Goal: Find specific page/section

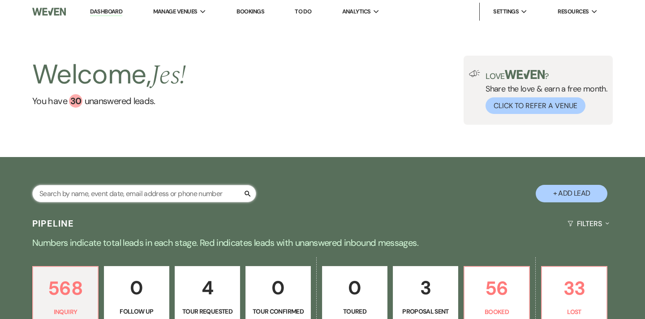
click at [156, 194] on input "text" at bounding box center [144, 193] width 224 height 17
type input "bianca"
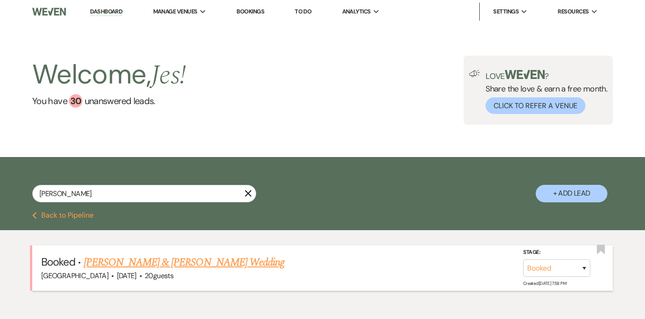
drag, startPoint x: 156, startPoint y: 194, endPoint x: 148, endPoint y: 262, distance: 68.6
click at [148, 262] on link "[PERSON_NAME] & [PERSON_NAME] Wedding" at bounding box center [184, 262] width 201 height 16
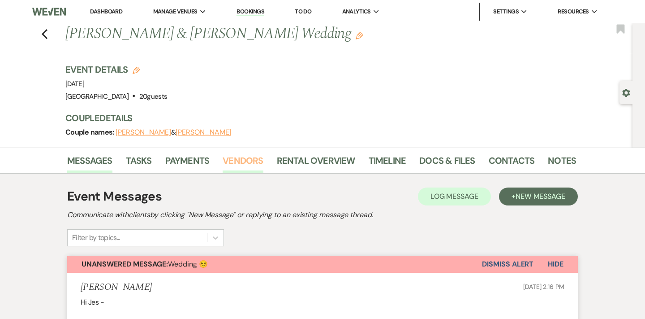
click at [231, 161] on link "Vendors" at bounding box center [243, 163] width 40 height 20
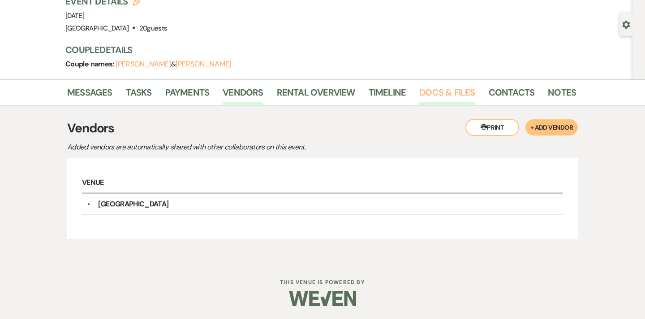
scroll to position [68, 0]
click at [556, 91] on link "Notes" at bounding box center [562, 96] width 28 height 20
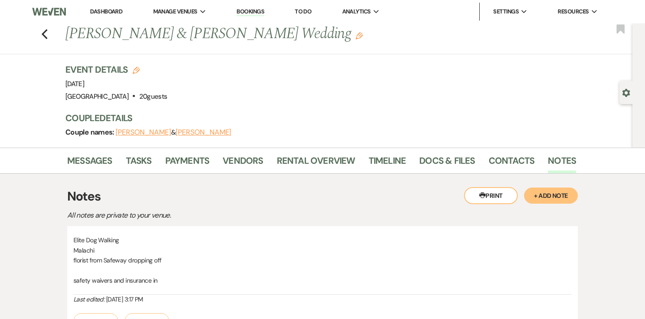
drag, startPoint x: 67, startPoint y: 33, endPoint x: 299, endPoint y: 36, distance: 232.2
click at [299, 36] on h1 "[PERSON_NAME] & [PERSON_NAME] Wedding Edit" at bounding box center [266, 34] width 402 height 22
copy h1 "[PERSON_NAME] & [PERSON_NAME] Wedding"
